Goal: Check status: Check status

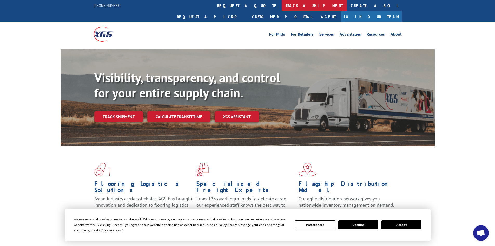
click at [282, 6] on link "track a shipment" at bounding box center [314, 5] width 65 height 11
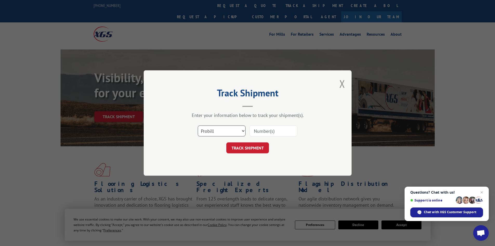
click at [222, 133] on select "Select category... Probill BOL PO" at bounding box center [222, 130] width 48 height 11
select select "bol"
click at [198, 125] on select "Select category... Probill BOL PO" at bounding box center [222, 130] width 48 height 11
click at [266, 132] on input at bounding box center [273, 130] width 48 height 11
paste input "142362"
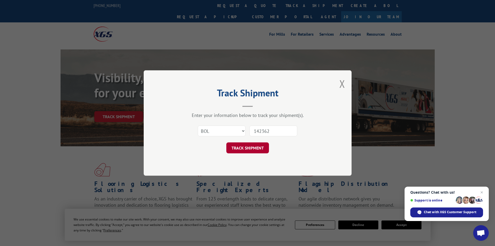
type input "142362"
click at [243, 150] on button "TRACK SHIPMENT" at bounding box center [247, 147] width 43 height 11
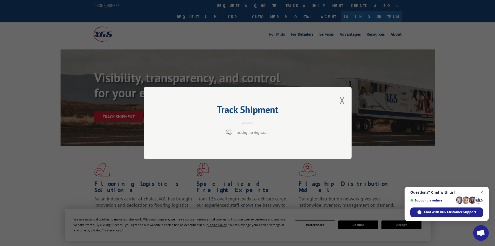
click at [481, 191] on span "Open chat" at bounding box center [482, 192] width 6 height 6
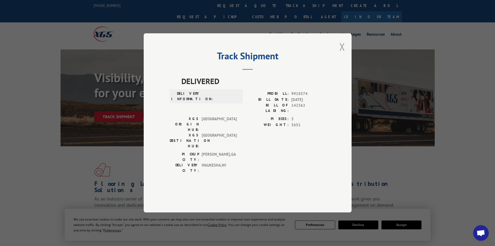
click at [344, 54] on button "Close modal" at bounding box center [342, 47] width 6 height 14
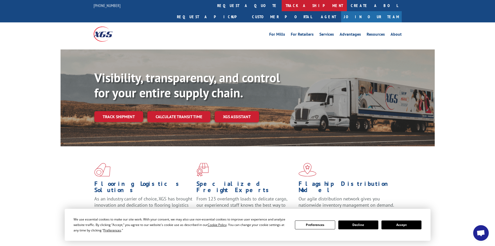
click at [282, 4] on link "track a shipment" at bounding box center [314, 5] width 65 height 11
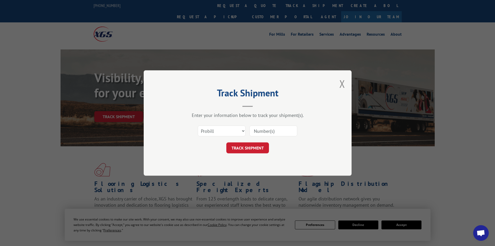
click at [270, 130] on input at bounding box center [273, 130] width 48 height 11
paste input "142362"
type input "142362"
click at [254, 150] on button "TRACK SHIPMENT" at bounding box center [247, 147] width 43 height 11
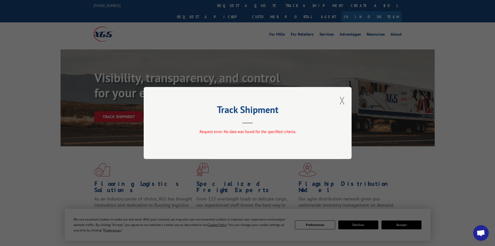
click at [341, 100] on button "Close modal" at bounding box center [342, 100] width 6 height 14
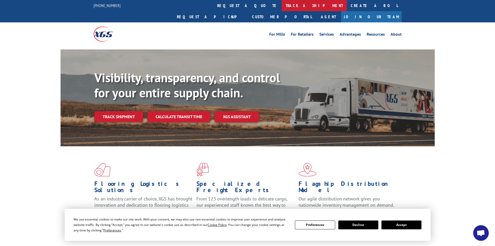
click at [282, 2] on link "track a shipment" at bounding box center [314, 5] width 65 height 11
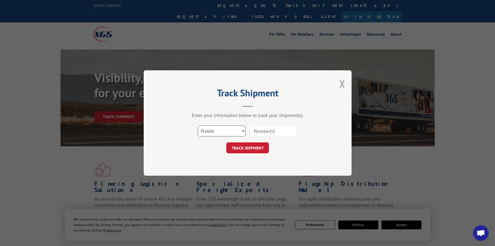
click at [235, 131] on select "Select category... Probill BOL PO" at bounding box center [222, 130] width 48 height 11
select select "po"
click at [198, 125] on select "Select category... Probill BOL PO" at bounding box center [222, 130] width 48 height 11
click at [257, 129] on input at bounding box center [273, 130] width 48 height 11
paste input "35518163"
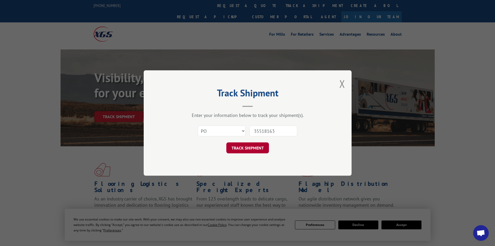
type input "35518163"
click at [249, 149] on button "TRACK SHIPMENT" at bounding box center [247, 147] width 43 height 11
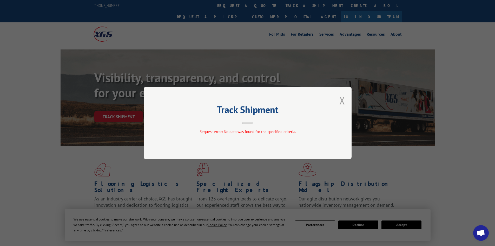
click at [342, 99] on button "Close modal" at bounding box center [342, 100] width 6 height 14
